Goal: Navigation & Orientation: Find specific page/section

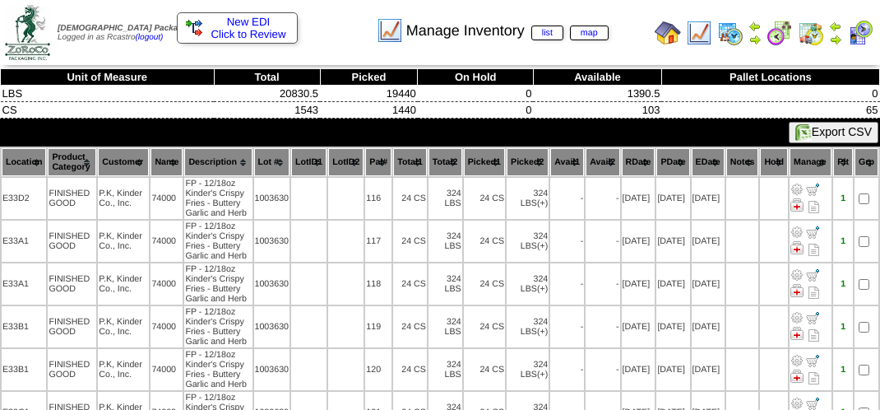
scroll to position [247, 0]
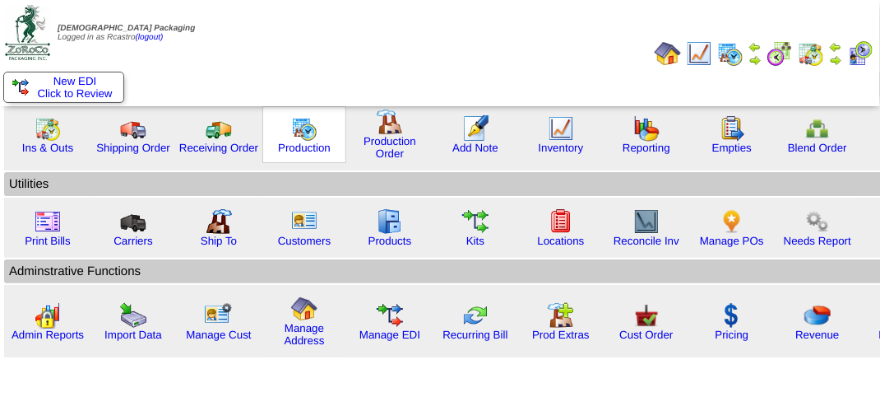
drag, startPoint x: 294, startPoint y: 136, endPoint x: 308, endPoint y: 124, distance: 18.1
click at [295, 136] on img at bounding box center [304, 128] width 26 height 26
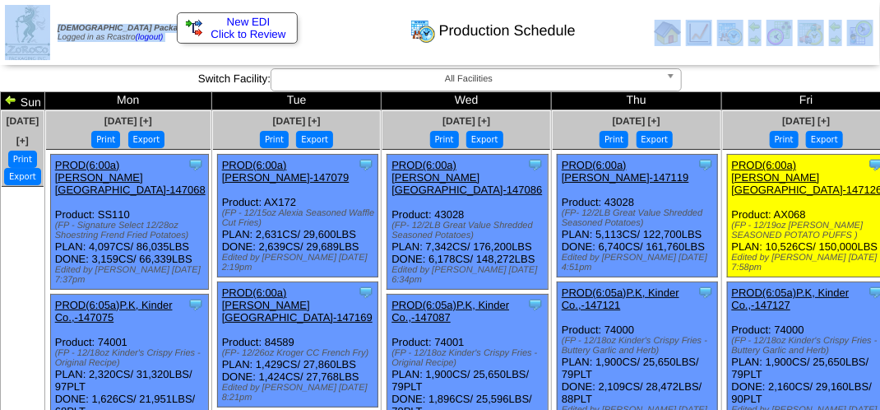
drag, startPoint x: 21, startPoint y: 3, endPoint x: 29, endPoint y: -20, distance: 24.5
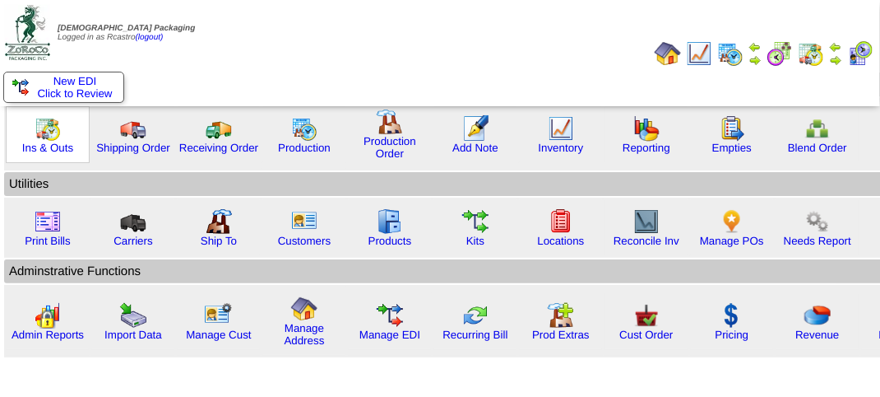
click at [46, 134] on img at bounding box center [48, 128] width 26 height 26
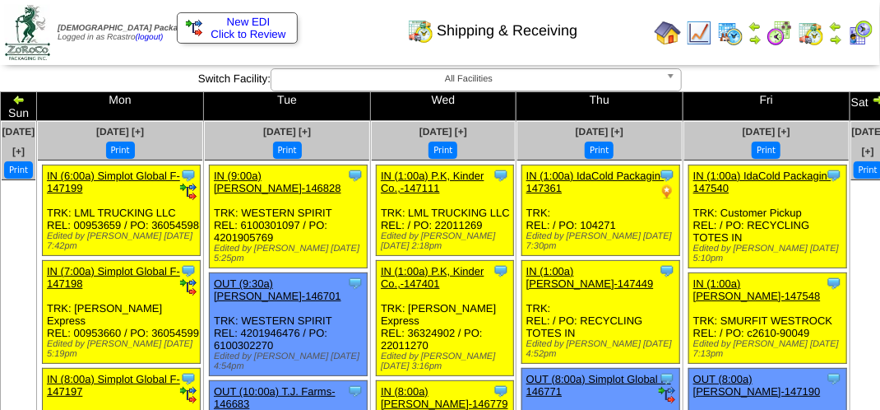
click at [658, 87] on span "All Facilities" at bounding box center [469, 79] width 382 height 20
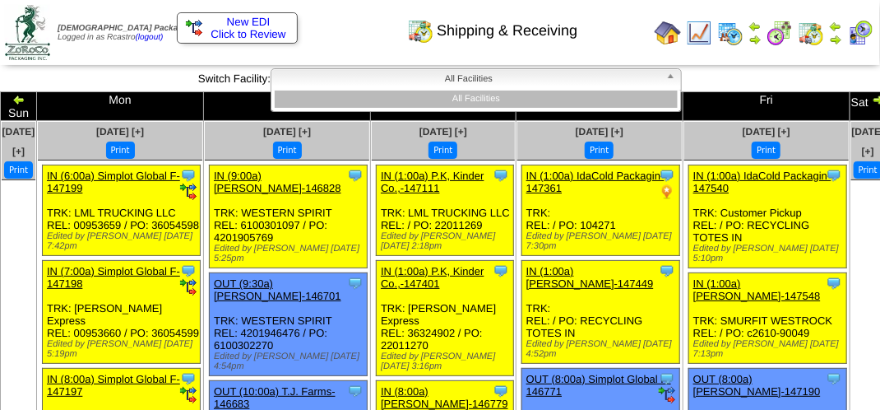
click at [368, 100] on li "All Facilities" at bounding box center [476, 99] width 403 height 17
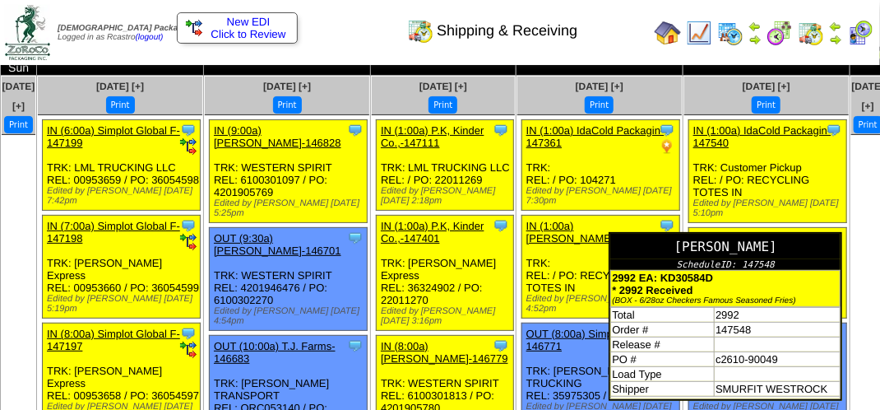
scroll to position [165, 0]
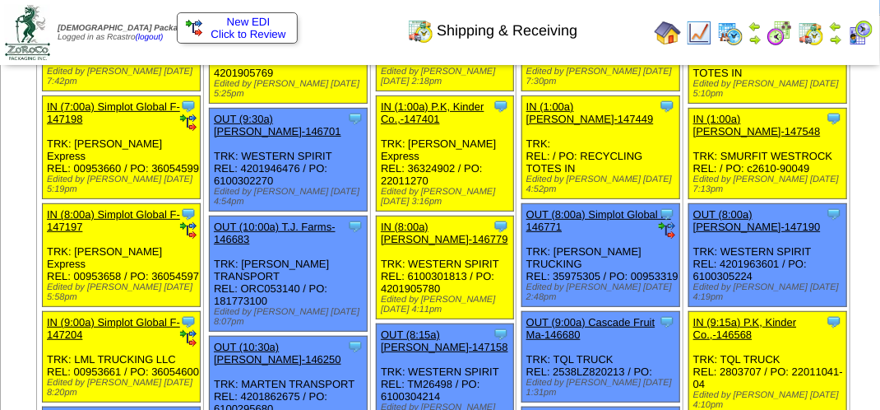
drag, startPoint x: 820, startPoint y: 251, endPoint x: 859, endPoint y: 156, distance: 102.5
click at [859, 156] on ul at bounding box center [869, 139] width 34 height 247
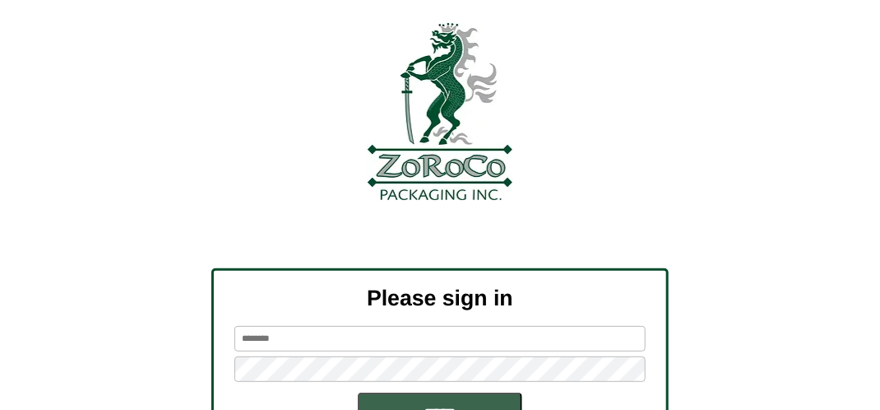
scroll to position [165, 0]
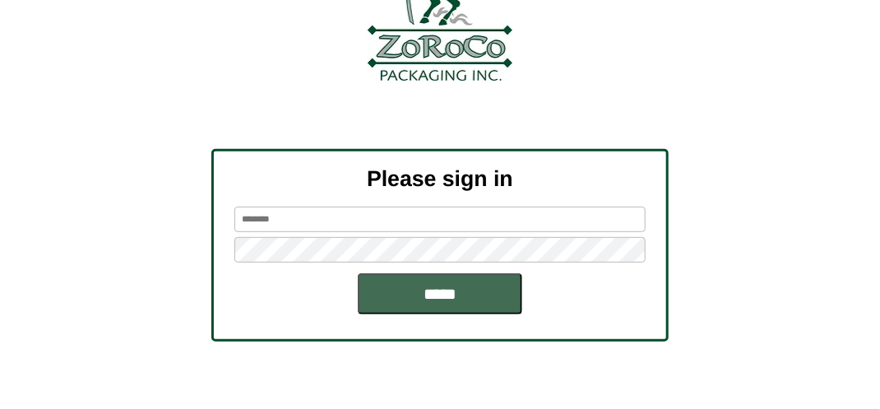
type input "*******"
click at [422, 274] on input "*****" at bounding box center [440, 293] width 165 height 41
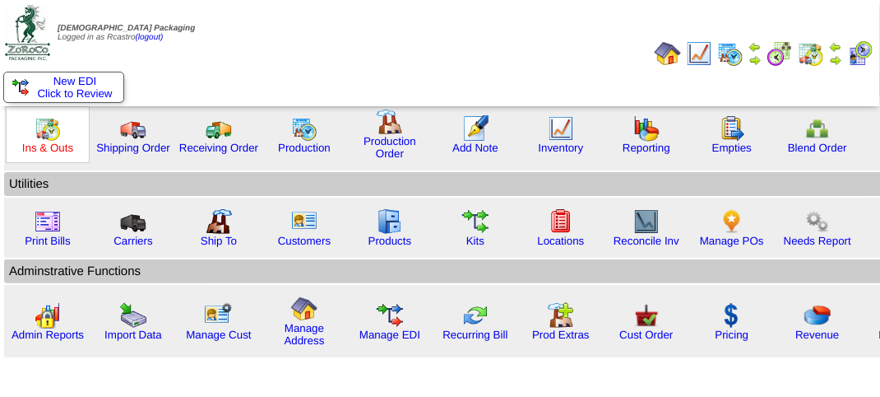
click at [39, 142] on link "Ins & Outs" at bounding box center [47, 148] width 51 height 12
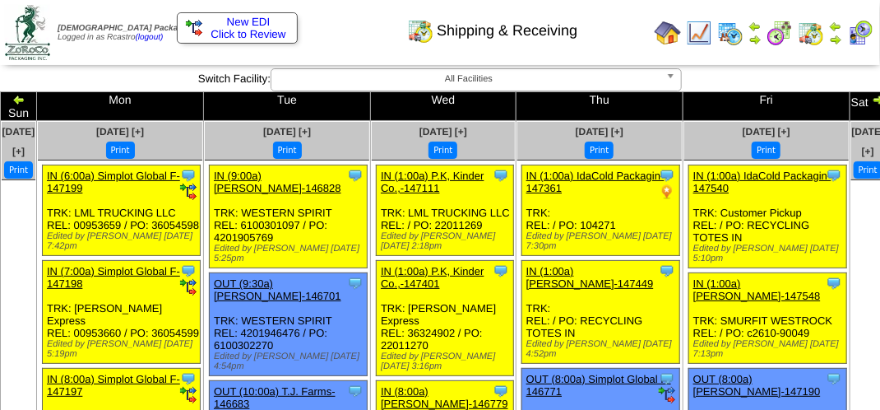
click at [872, 100] on img at bounding box center [878, 99] width 13 height 13
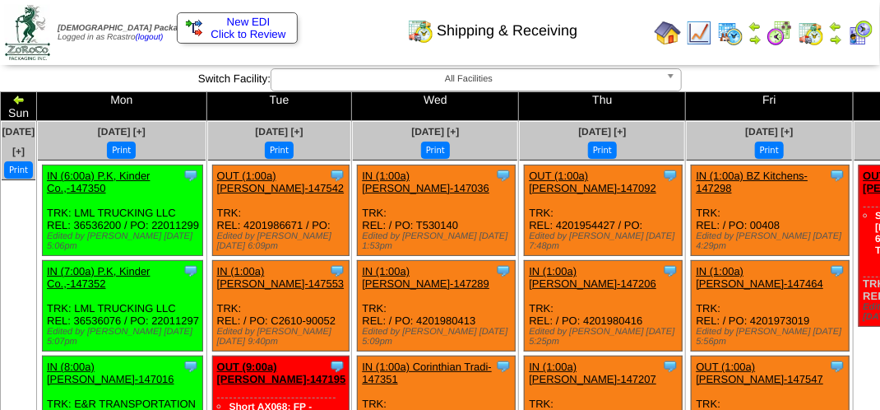
drag, startPoint x: 59, startPoint y: 272, endPoint x: 21, endPoint y: 216, distance: 68.0
click at [16, 216] on ul at bounding box center [19, 303] width 34 height 247
